Goal: Information Seeking & Learning: Check status

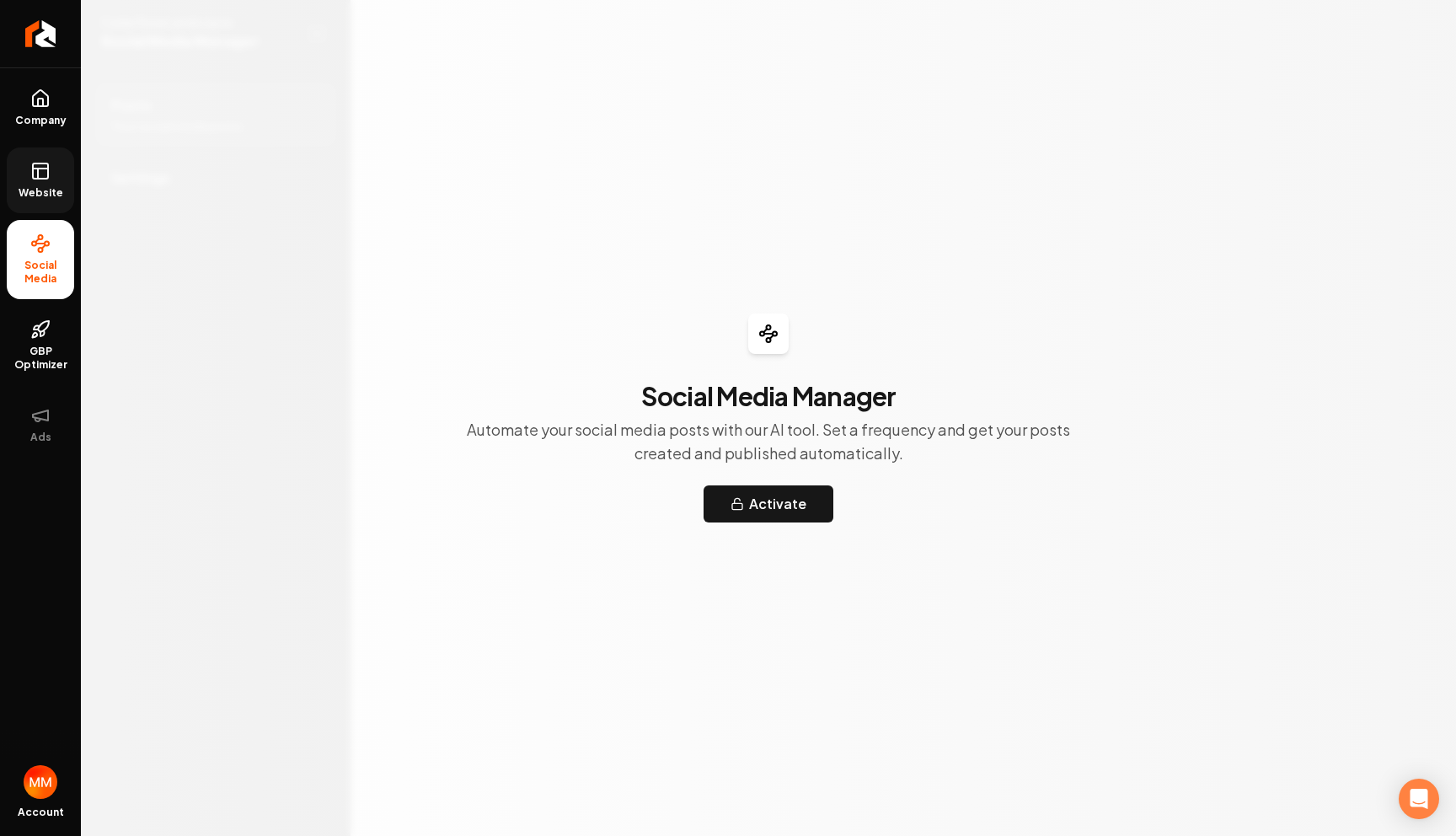
click at [34, 168] on icon at bounding box center [40, 168] width 15 height 0
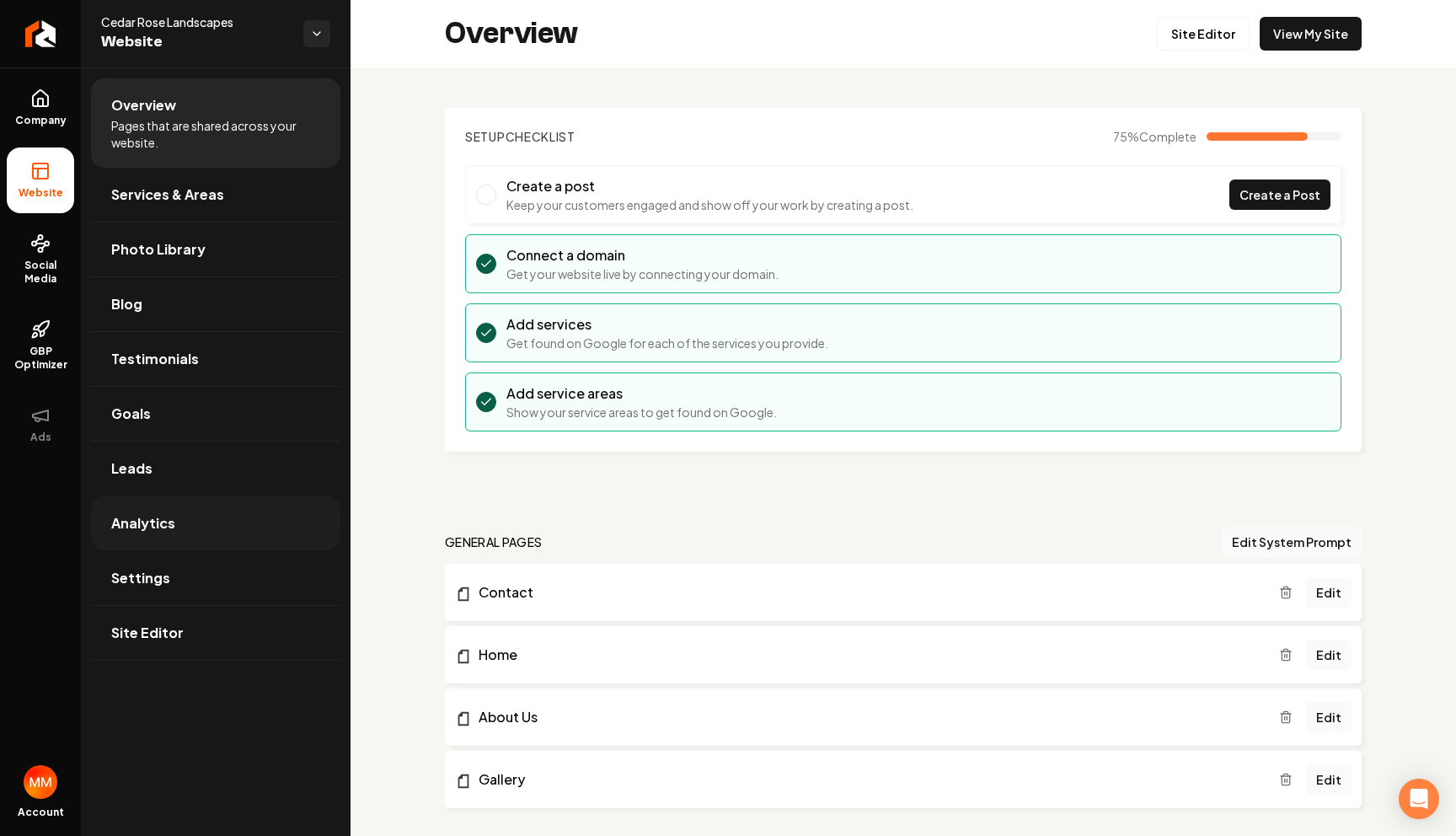
click at [177, 534] on link "Analytics" at bounding box center [215, 522] width 249 height 54
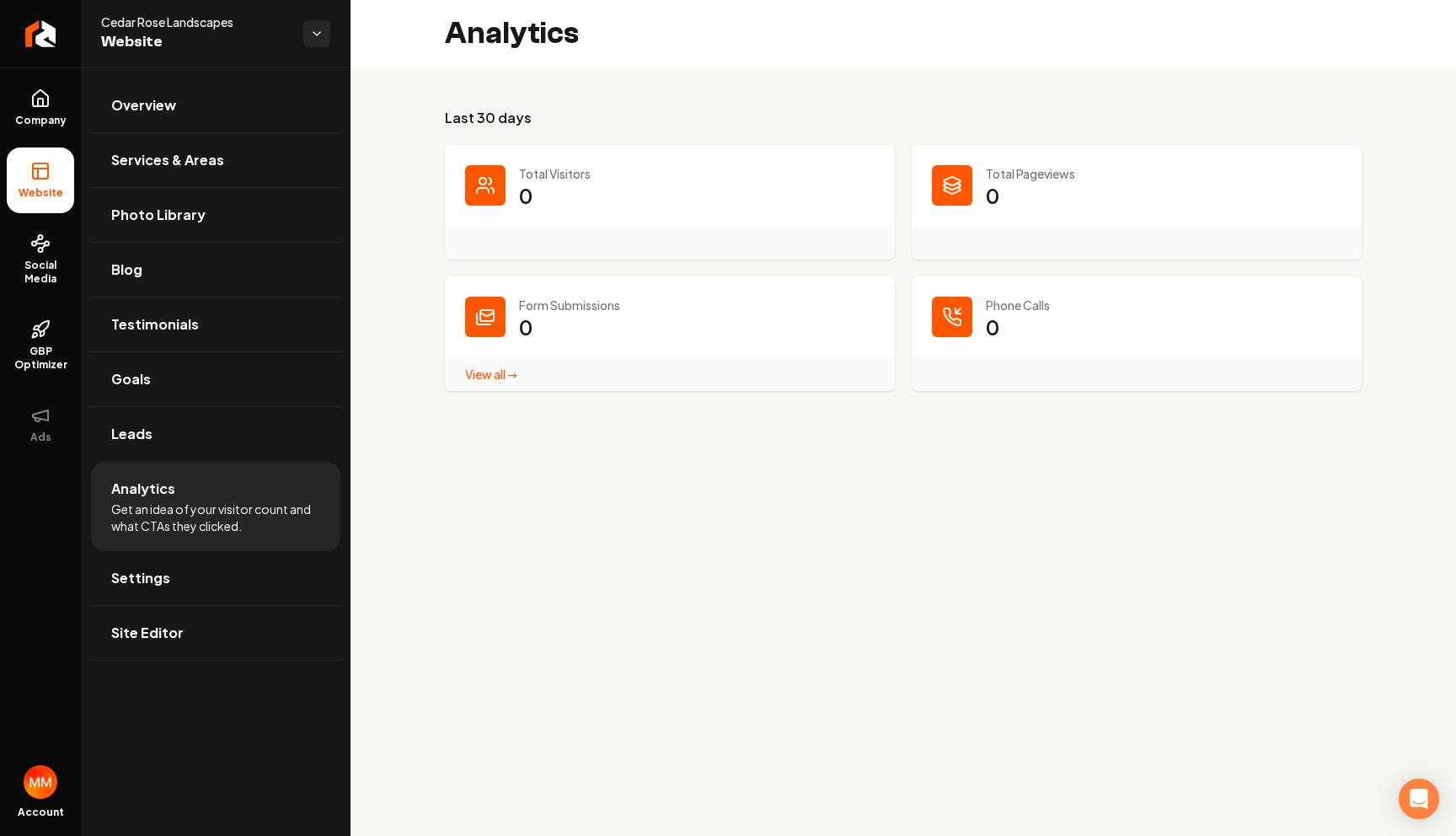
click at [500, 374] on link "View all → Form Submissions stats" at bounding box center [491, 374] width 52 height 15
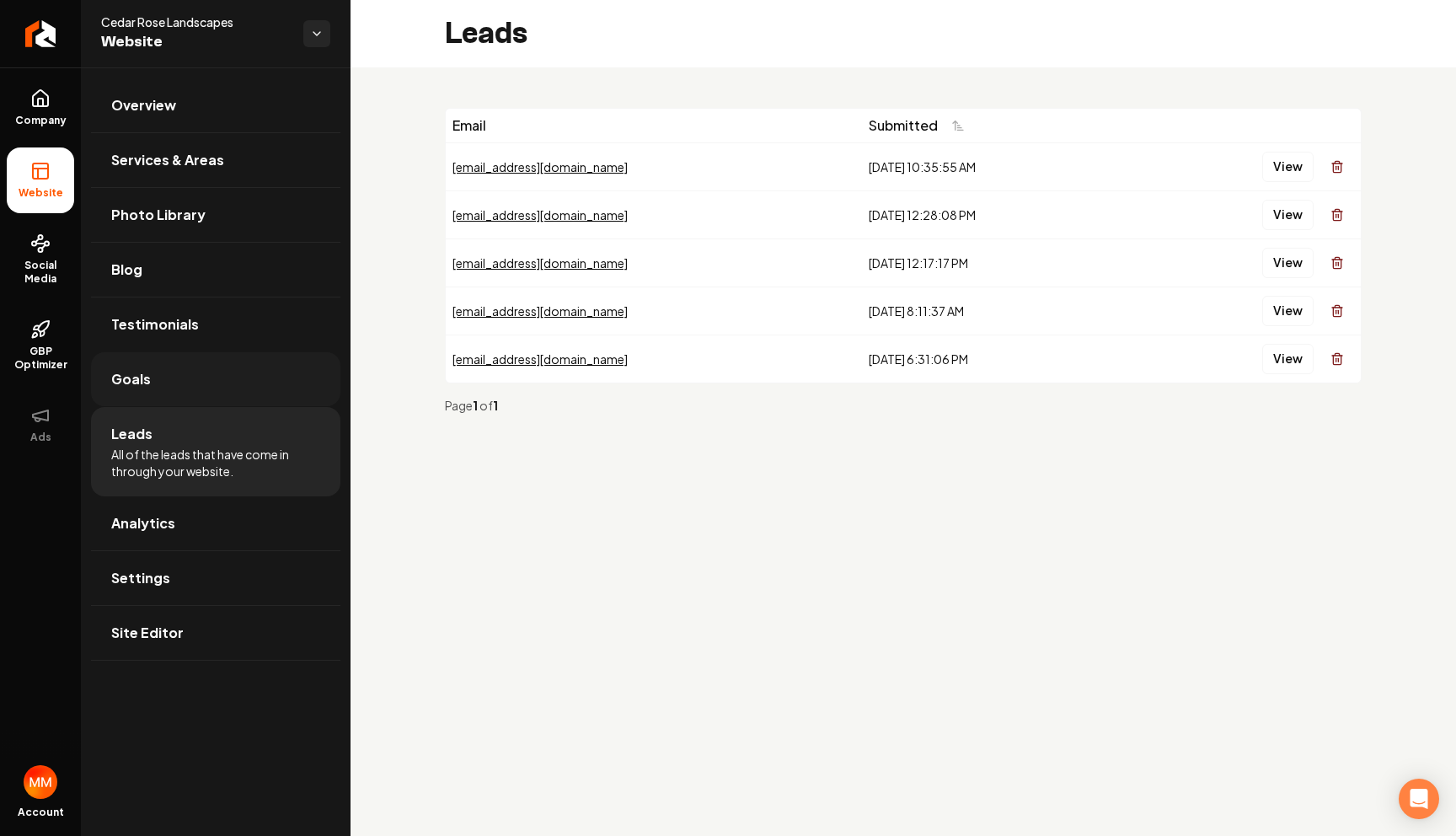
click at [191, 387] on link "Goals" at bounding box center [215, 379] width 249 height 54
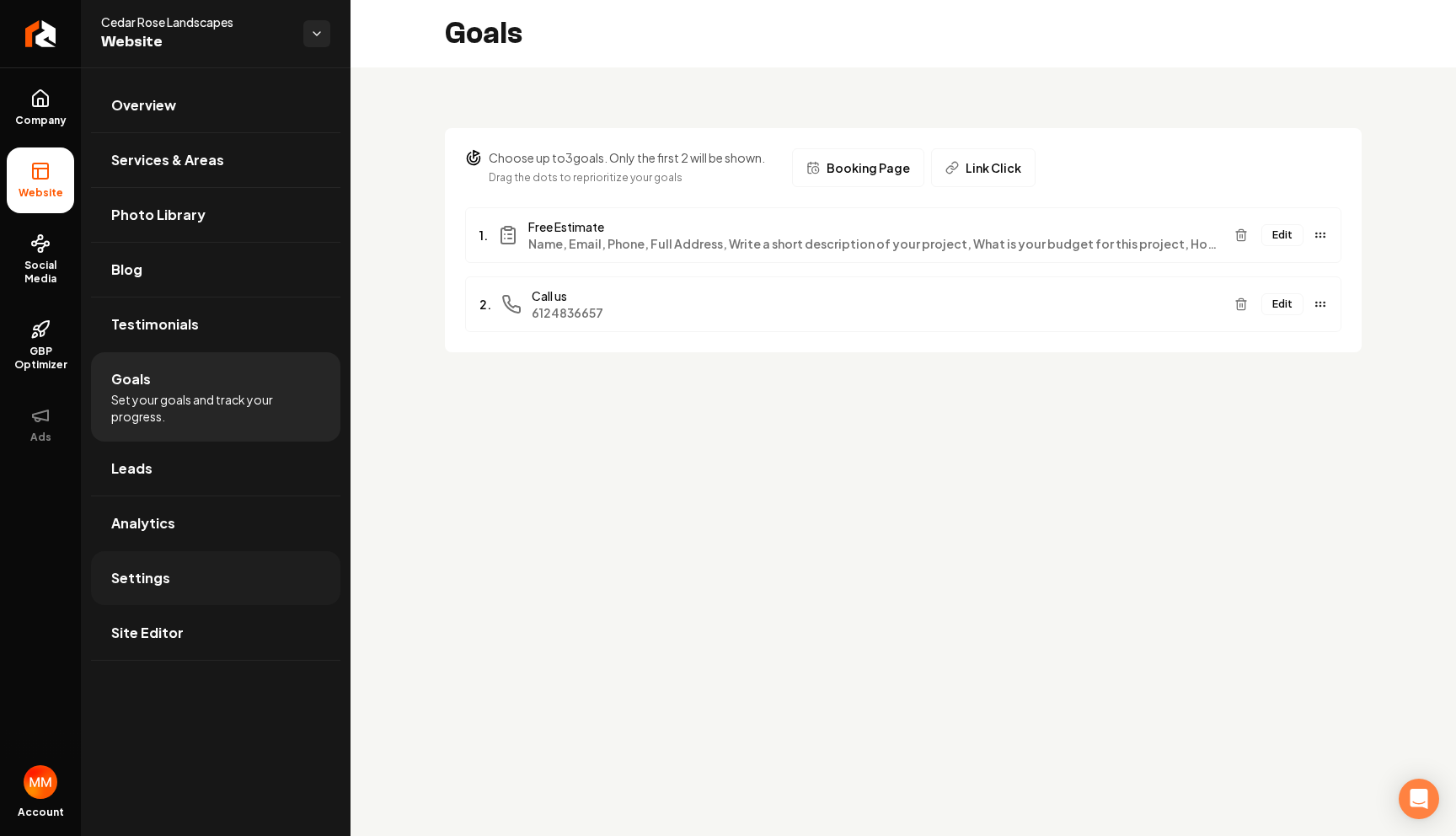
click at [195, 557] on link "Settings" at bounding box center [215, 578] width 249 height 54
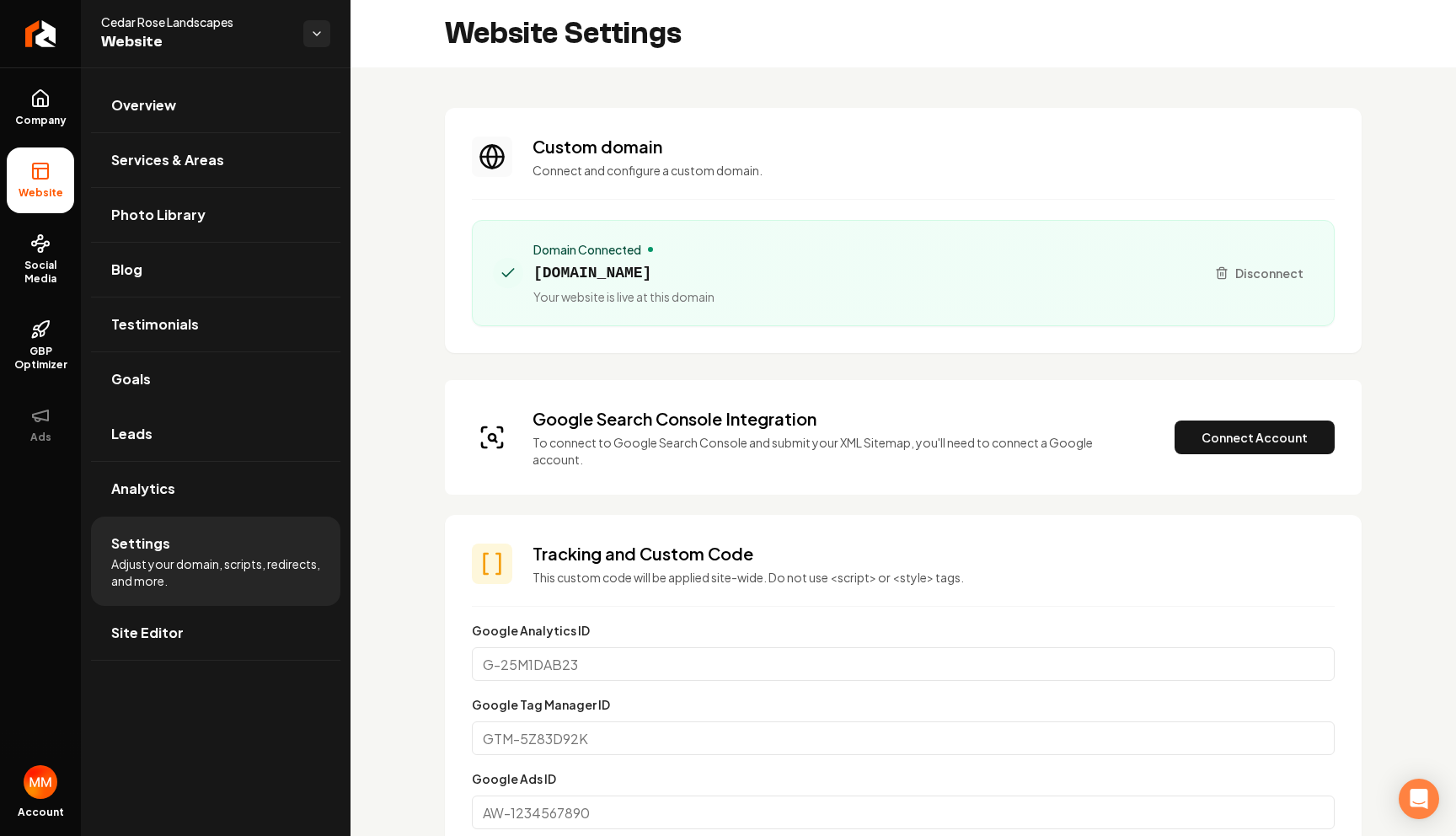
scroll to position [152, 0]
click at [206, 513] on link "Analytics" at bounding box center [215, 488] width 249 height 54
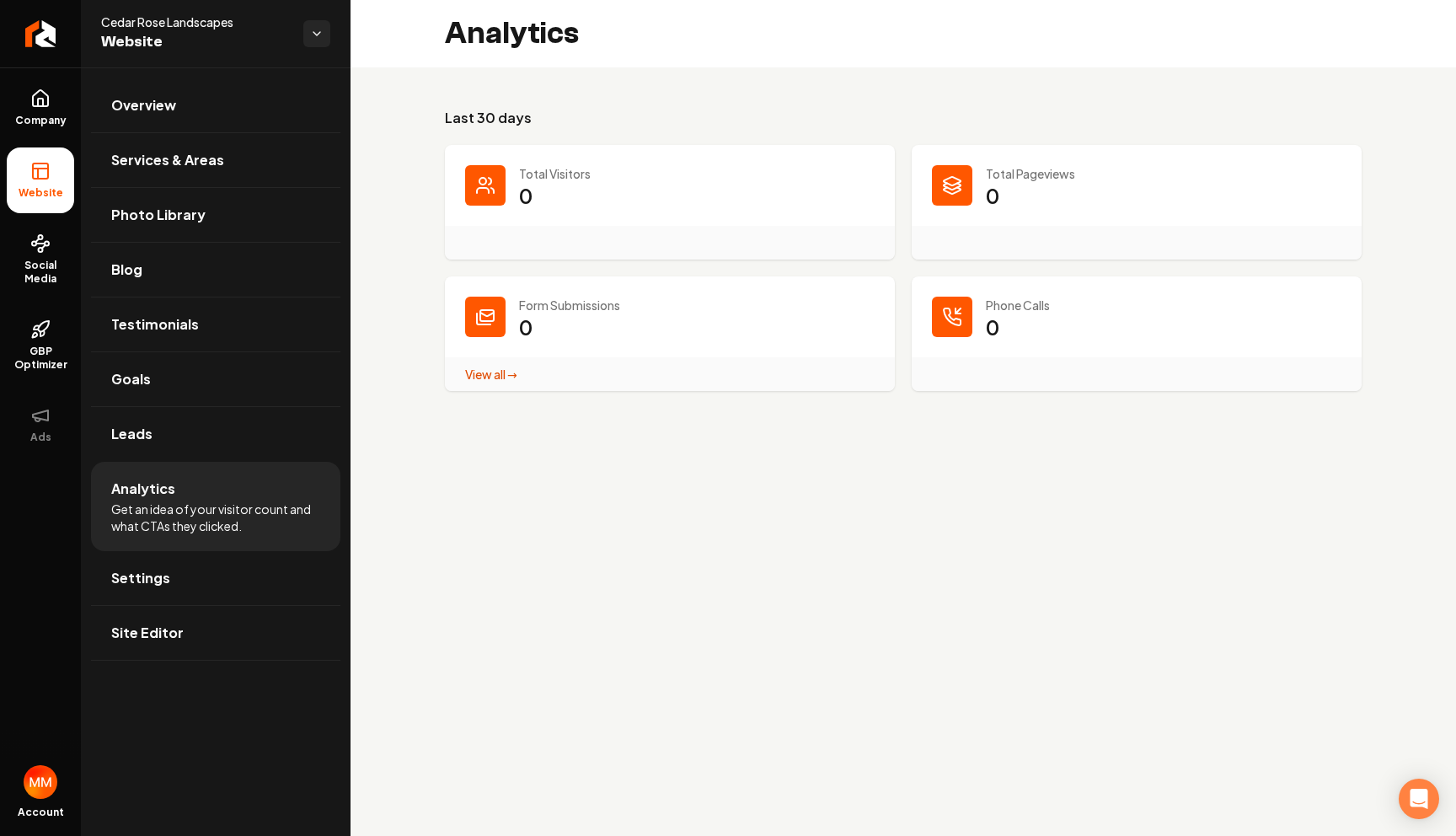
click at [978, 470] on main "Analytics Last 30 days Total Visitors 0 Total Pageviews 0 Form Submissions 0 Vi…" at bounding box center [903, 418] width 1105 height 836
